Goal: Transaction & Acquisition: Book appointment/travel/reservation

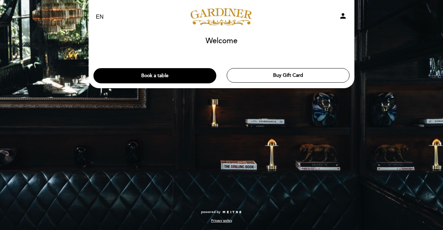
click at [99, 15] on select "EN ES PT" at bounding box center [100, 17] width 8 height 8
select select "es"
click at [96, 13] on select "EN ES PT" at bounding box center [100, 17] width 8 height 8
click at [155, 76] on button "Hacer una reserva" at bounding box center [154, 75] width 123 height 15
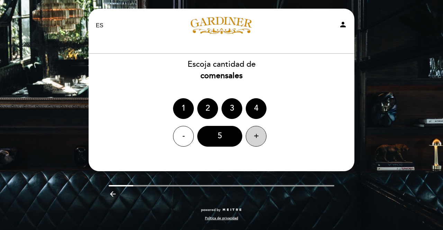
click at [257, 134] on div "+" at bounding box center [255, 136] width 21 height 21
click at [303, 148] on section "Escoja cantidad de comensales 1 2 3 4 - 7 +" at bounding box center [221, 104] width 256 height 100
click at [223, 137] on div "7" at bounding box center [219, 136] width 45 height 21
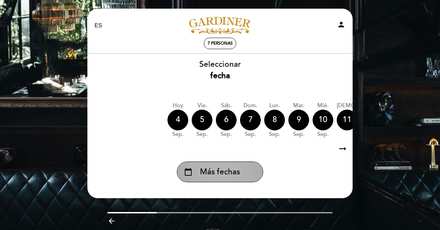
click at [231, 173] on span "Más fechas" at bounding box center [220, 171] width 40 height 11
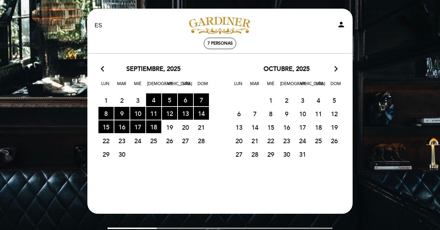
click at [170, 140] on span "26" at bounding box center [169, 140] width 15 height 13
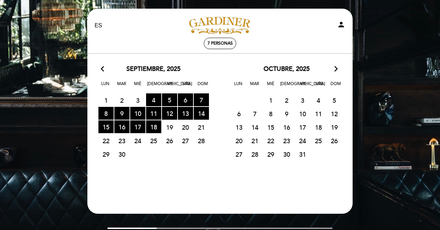
click at [170, 140] on span "26" at bounding box center [169, 140] width 15 height 13
click at [155, 126] on span "18 RESERVAS DISPONIBLES" at bounding box center [153, 126] width 15 height 13
click at [171, 140] on span "26" at bounding box center [169, 140] width 15 height 13
